Goal: Information Seeking & Learning: Learn about a topic

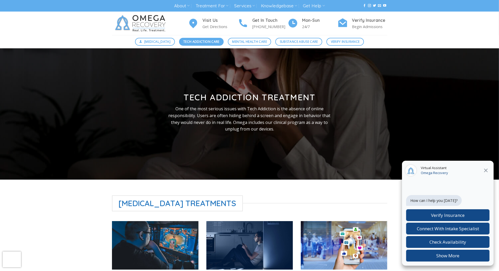
click at [201, 39] on link "Tech Addiction Care" at bounding box center [201, 42] width 45 height 8
click at [31, 33] on div "Visit Us Get Directions Get In Touch (512) 601-5407 Mon-Sun 24/7 Verify Insuran…" at bounding box center [249, 24] width 499 height 24
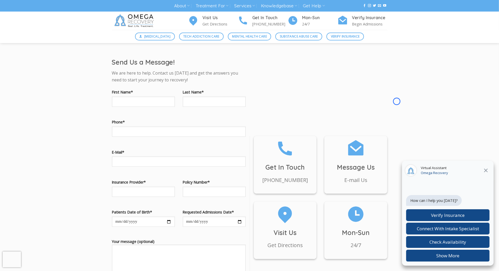
scroll to position [544, 0]
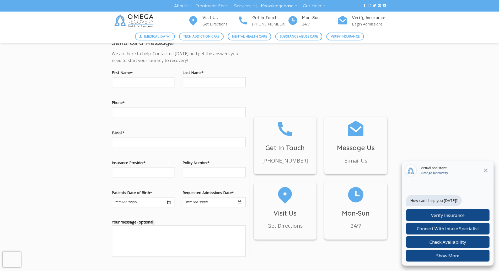
click at [31, 33] on div "Digital Detox Tech Addiction Care Mental Health Care Substance Abuse Care Verif…" at bounding box center [249, 36] width 499 height 13
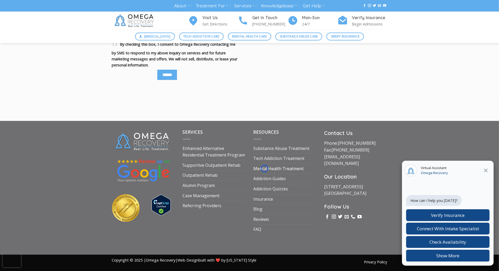
click at [265, 168] on link "Mental Health Treatment" at bounding box center [279, 169] width 50 height 10
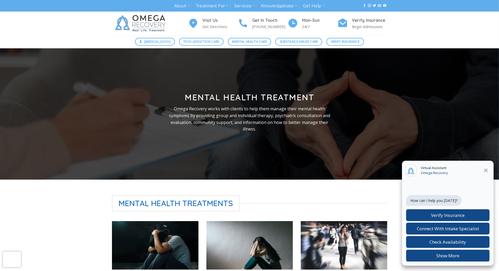
click at [35, 38] on div "Digital Detox Tech Addiction Care Mental Health Care Substance Abuse Care Verif…" at bounding box center [249, 41] width 499 height 13
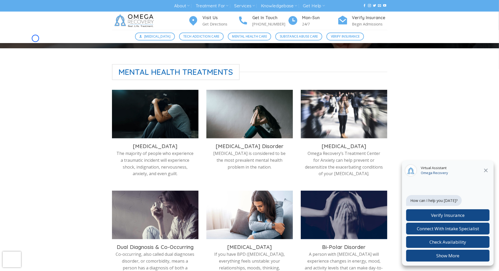
scroll to position [175, 0]
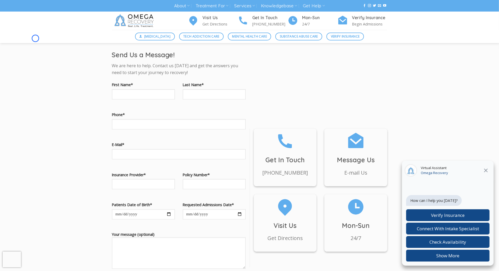
click at [35, 38] on div "Digital Detox Tech Addiction Care Mental Health Care Substance Abuse Care Verif…" at bounding box center [249, 36] width 499 height 13
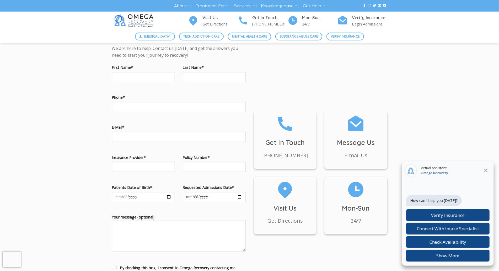
click at [118, 19] on img at bounding box center [135, 21] width 46 height 18
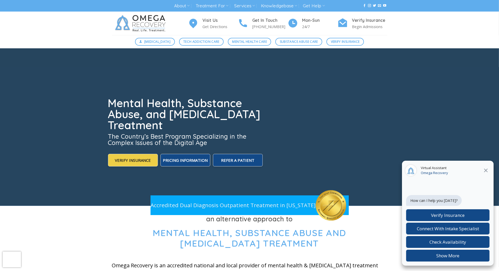
click at [28, 46] on div "Digital Detox Tech Addiction Care Mental Health Care Substance Abuse Care Verif…" at bounding box center [249, 41] width 499 height 13
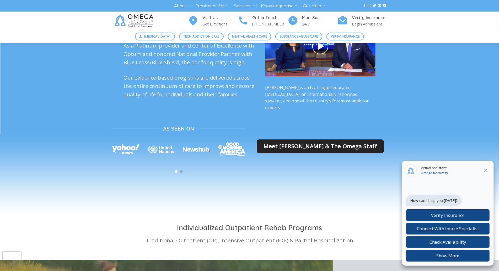
scroll to position [1372, 0]
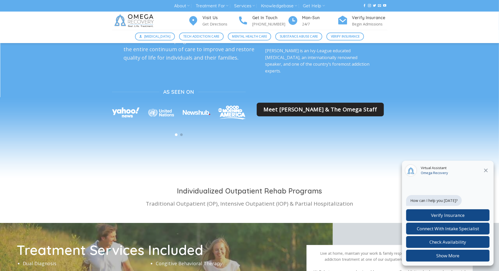
click at [28, 46] on div "Omega Recovery has been recognized as a trusted partner with a legacy of provid…" at bounding box center [249, 66] width 499 height 208
click at [372, 27] on p "Begin Admissions" at bounding box center [369, 24] width 35 height 6
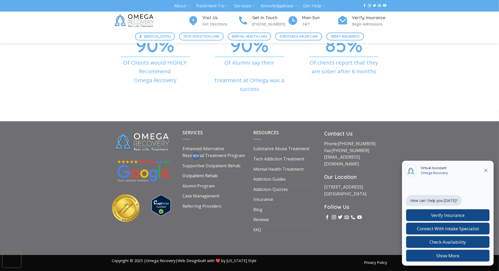
click at [196, 171] on link "Outpatient Rehab" at bounding box center [200, 176] width 35 height 10
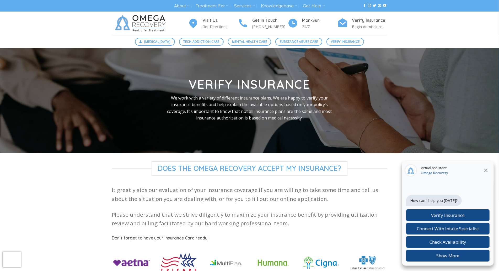
click at [49, 49] on div at bounding box center [249, 100] width 499 height 105
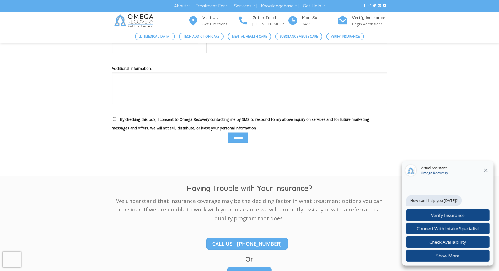
scroll to position [567, 0]
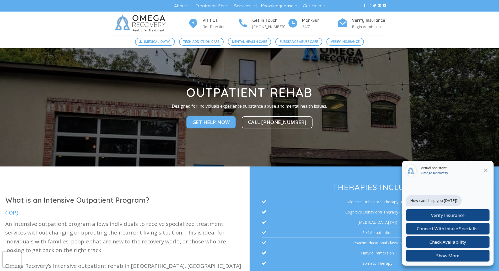
click at [50, 51] on div at bounding box center [249, 107] width 499 height 118
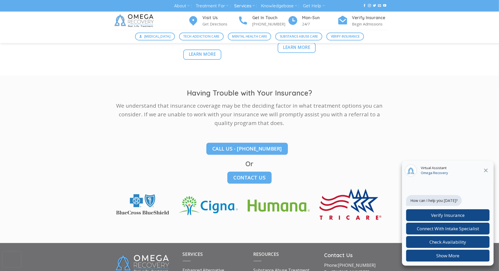
scroll to position [734, 0]
